Goal: Find specific page/section

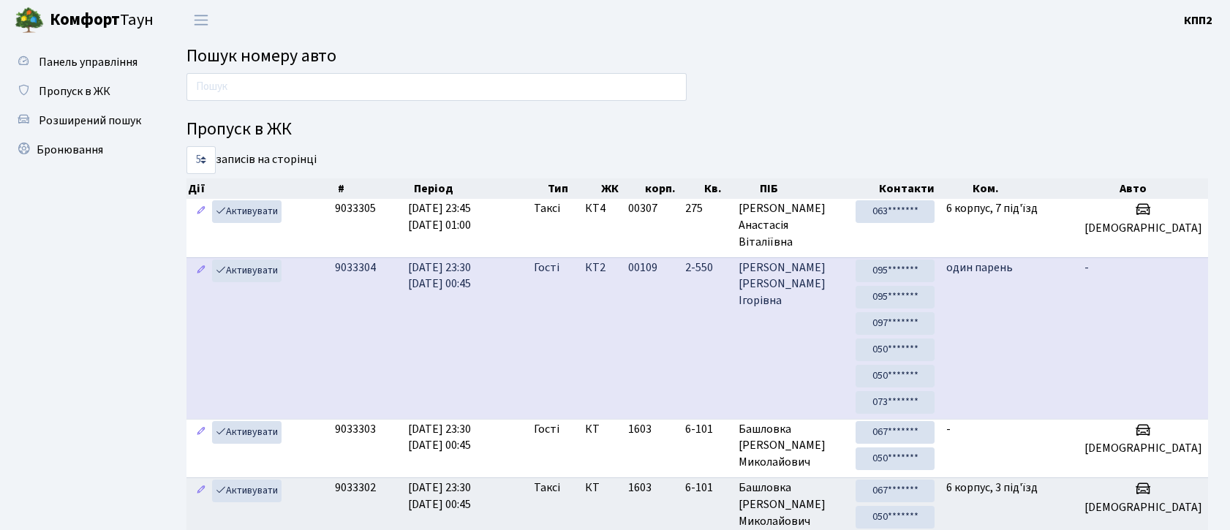
scroll to position [79, 0]
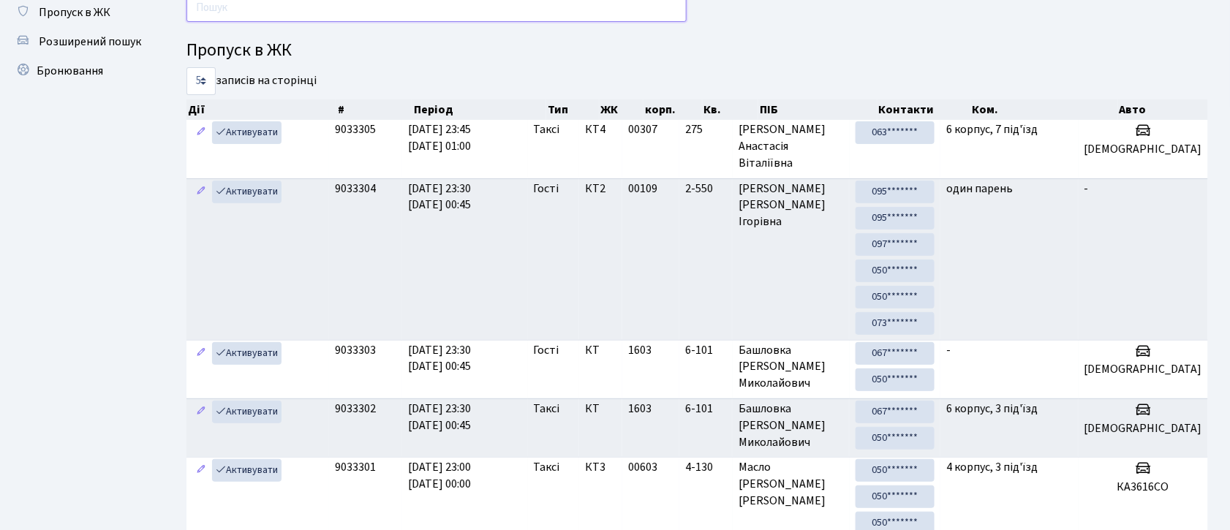
click at [628, 18] on input "text" at bounding box center [437, 8] width 500 height 28
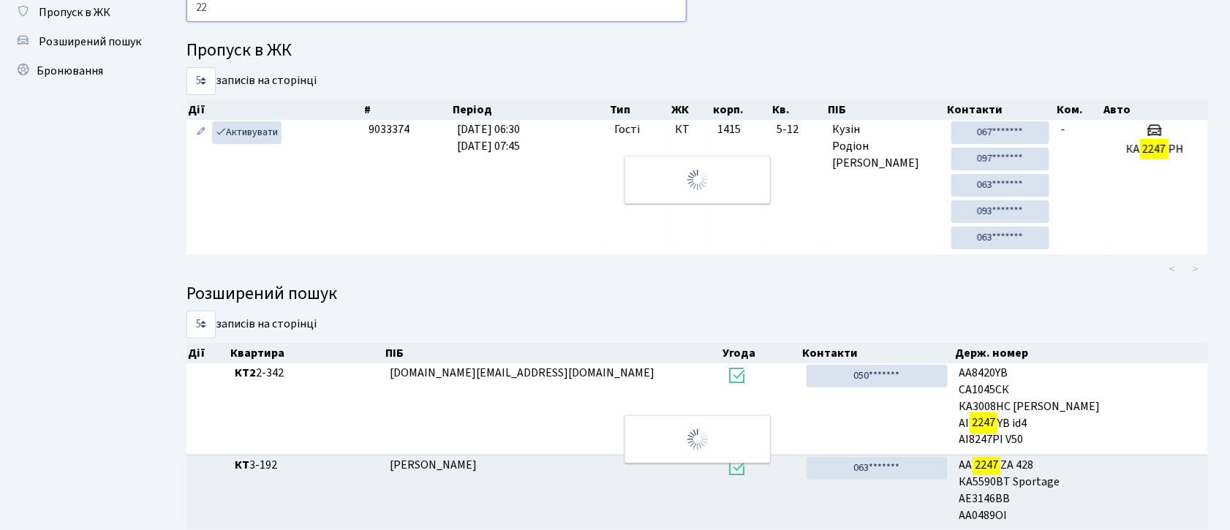
type input "2"
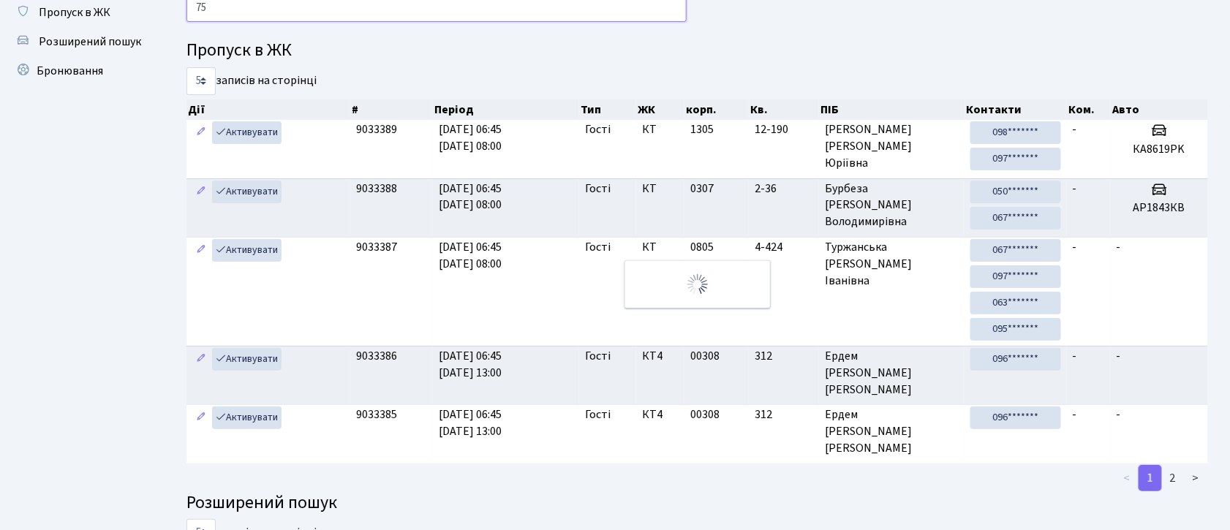
type input "7"
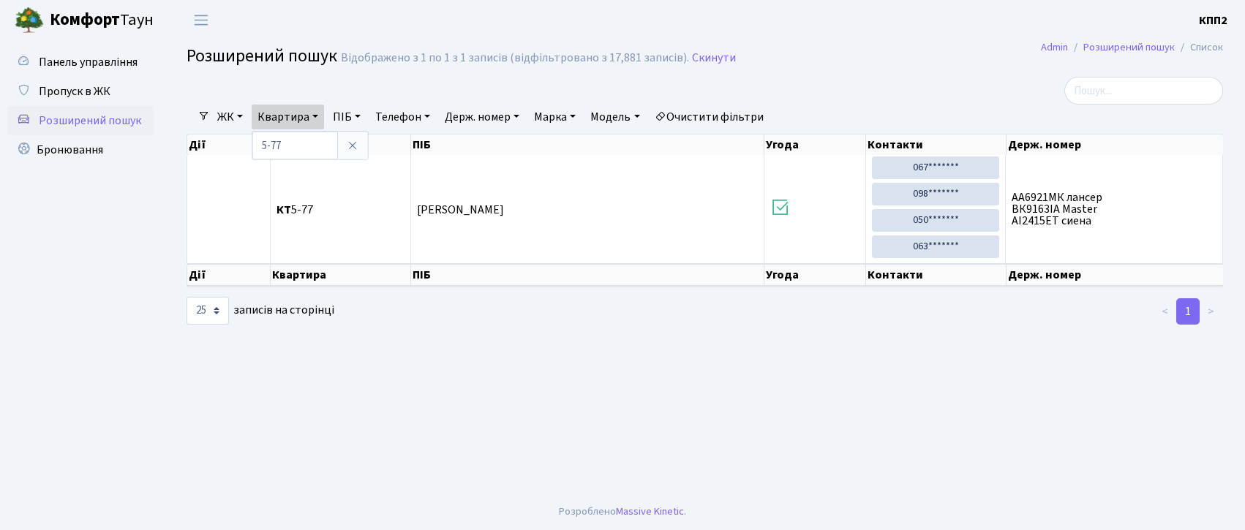
select select "25"
click at [355, 141] on icon at bounding box center [353, 146] width 12 height 12
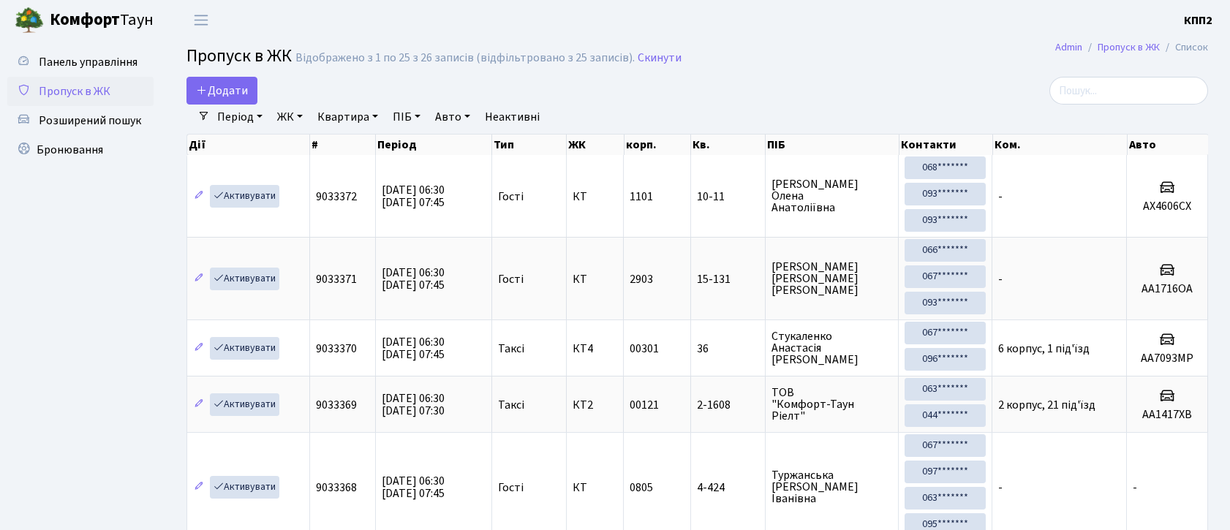
select select "25"
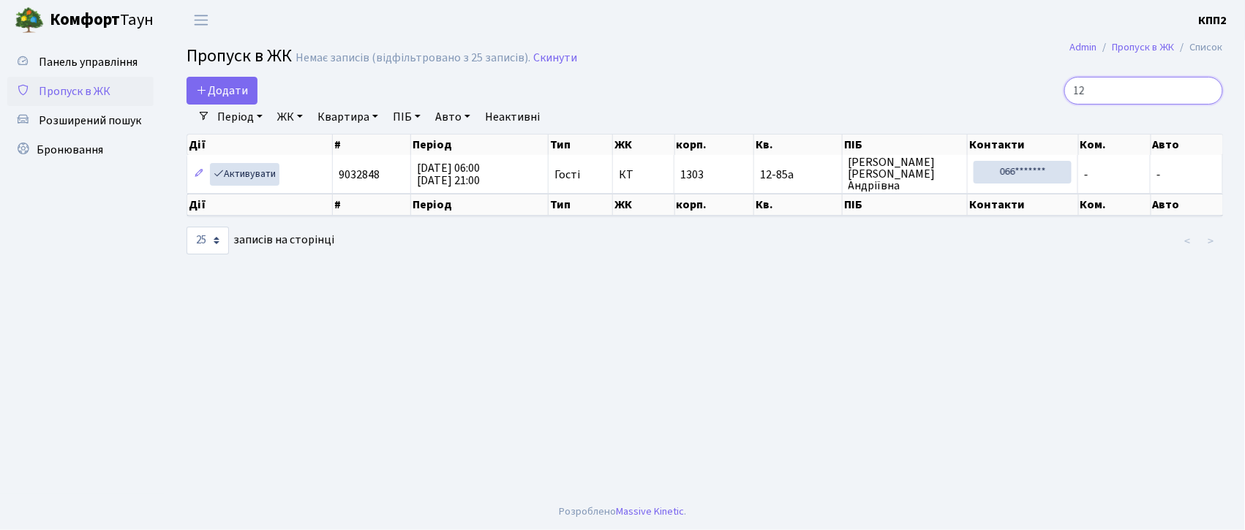
type input "1"
